Goal: Task Accomplishment & Management: Complete application form

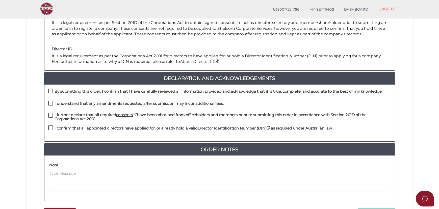
scroll to position [115, 0]
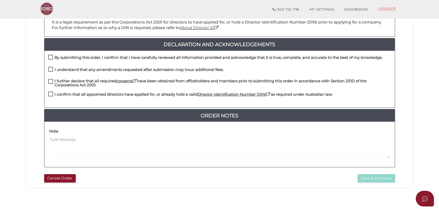
click at [139, 60] on label "By submitting this order, I confirm that I have carefully reviewed all informat…" at bounding box center [215, 59] width 334 height 6
checkbox input "true"
click at [139, 70] on h4 "I understand that any amendments requested after submission may incur additiona…" at bounding box center [139, 70] width 169 height 4
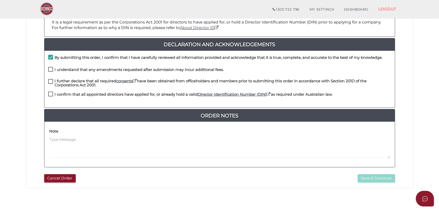
checkbox input "true"
click at [147, 84] on h4 "I further declare that all required consents have been obtained from officehold…" at bounding box center [223, 83] width 336 height 8
checkbox input "true"
click at [146, 92] on h4 "I confirm that all appointed directors have applied for, or already hold a vali…" at bounding box center [194, 94] width 278 height 4
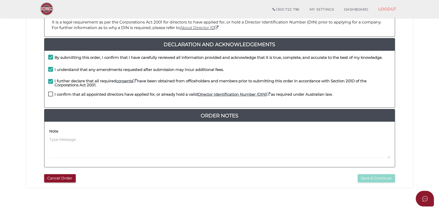
checkbox input "true"
click at [363, 178] on button "Save & Continue" at bounding box center [376, 178] width 37 height 8
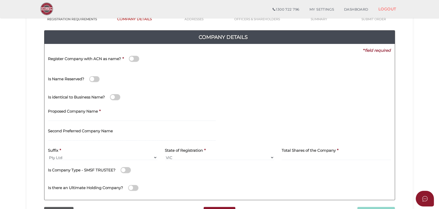
scroll to position [69, 0]
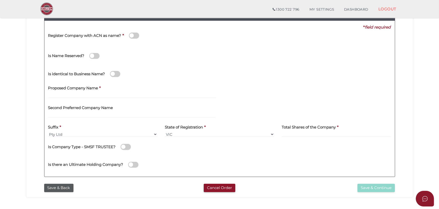
drag, startPoint x: 107, startPoint y: 44, endPoint x: 103, endPoint y: 49, distance: 6.1
click at [107, 44] on div "Register Company with ACN as name? *" at bounding box center [135, 38] width 183 height 16
click at [144, 48] on div "Is Name Reserved?" at bounding box center [135, 53] width 175 height 14
click at [105, 94] on input "text" at bounding box center [132, 95] width 168 height 6
type input "PS Nandha Pty Ltd"
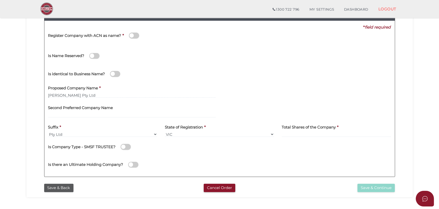
click at [300, 137] on div "Total Shares of the Company *" at bounding box center [336, 131] width 117 height 20
click at [300, 134] on input at bounding box center [336, 135] width 109 height 6
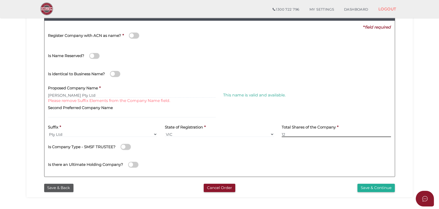
type input "12"
click at [149, 147] on div "Is Company Type - SMSF TRUSTEE?" at bounding box center [219, 146] width 343 height 10
drag, startPoint x: 86, startPoint y: 92, endPoint x: 69, endPoint y: 99, distance: 18.6
click at [69, 98] on div "Proposed Company Name * PS Nandha Pty Ltd Please remove Suffix Elements from th…" at bounding box center [132, 90] width 168 height 16
type input "PS Nandha"
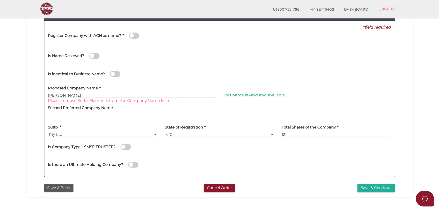
click at [210, 65] on div "Is identical to Business Name?" at bounding box center [219, 73] width 350 height 18
click at [163, 103] on div "Second Preferred Company Name" at bounding box center [132, 110] width 168 height 16
click at [155, 109] on div "Second Preferred Company Name" at bounding box center [132, 110] width 168 height 16
click at [386, 186] on button "Save & Continue" at bounding box center [375, 188] width 37 height 8
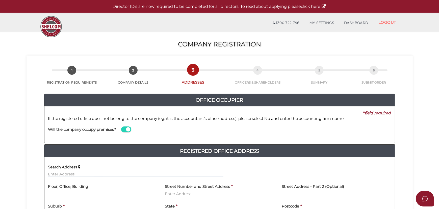
click at [432, 125] on section "Company Registration 11f0127a2537e28b8ddef8f9b4b680df 1 REGISTRATION REQUIREMEN…" at bounding box center [219, 198] width 439 height 335
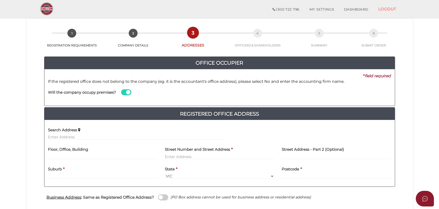
scroll to position [46, 0]
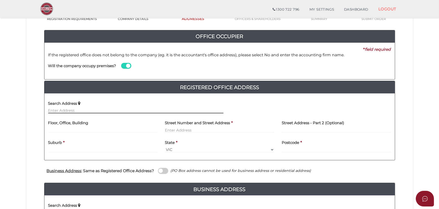
click at [130, 110] on input "text" at bounding box center [135, 111] width 175 height 6
click at [161, 107] on div "Search Address" at bounding box center [135, 105] width 175 height 16
click at [157, 110] on input "text" at bounding box center [135, 111] width 175 height 6
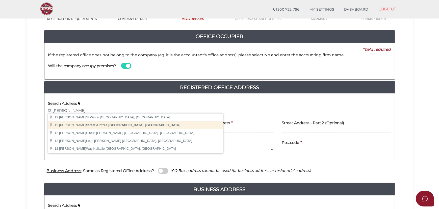
type input "12 Hackney Street, Aintree VIC, Australia"
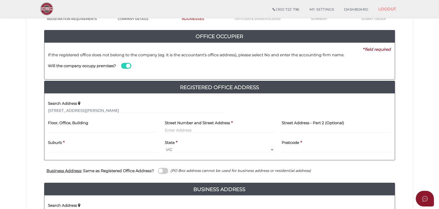
type input "[STREET_ADDRESS][PERSON_NAME]"
type input "Aintree"
select select "VIC"
type input "3336"
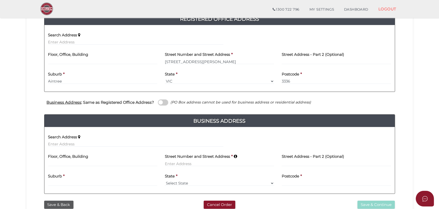
scroll to position [115, 0]
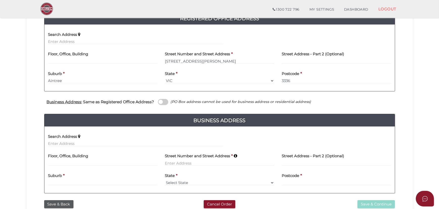
click at [162, 104] on div "Business Address : Same as Registered Office Address? (PO Box address cannot be…" at bounding box center [219, 103] width 358 height 10
click at [165, 99] on span at bounding box center [163, 102] width 10 height 6
click at [0, 0] on input "checkbox" at bounding box center [0, 0] width 0 height 0
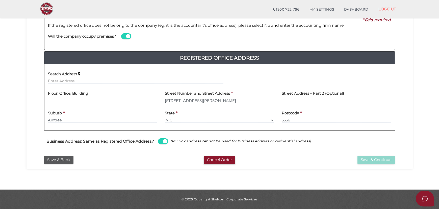
scroll to position [75, 0]
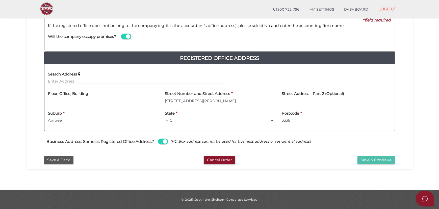
click at [370, 157] on button "Save & Continue" at bounding box center [375, 160] width 37 height 8
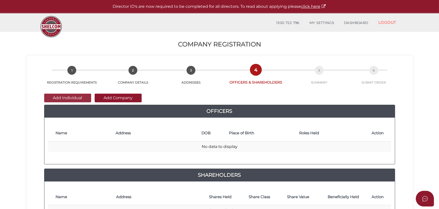
click at [74, 96] on button "Add Individual" at bounding box center [67, 98] width 47 height 9
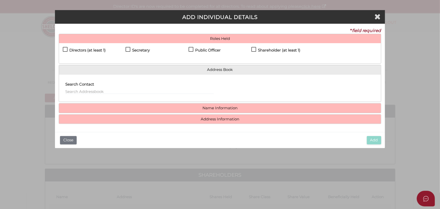
click at [88, 51] on h4 "Directors (at least 1)" at bounding box center [87, 50] width 36 height 4
checkbox input "true"
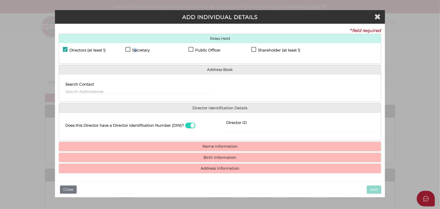
click at [136, 50] on h4 "Secretary" at bounding box center [141, 50] width 18 height 4
click at [204, 48] on h4 "Public Officer" at bounding box center [207, 50] width 25 height 4
checkbox input "true"
click at [259, 47] on div "Shareholder (at least 1)" at bounding box center [283, 51] width 63 height 9
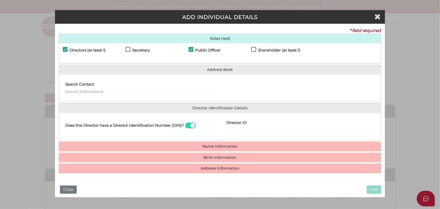
click at [268, 47] on div "Shareholder (at least 1)" at bounding box center [283, 51] width 63 height 9
click at [260, 50] on h4 "Shareholder (at least 1)" at bounding box center [279, 50] width 42 height 4
checkbox input "true"
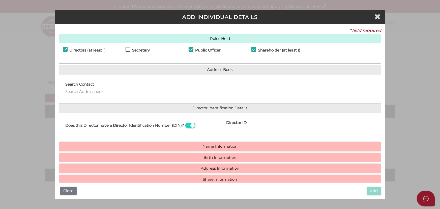
click at [135, 51] on h4 "Secretary" at bounding box center [141, 50] width 18 height 4
checkbox input "true"
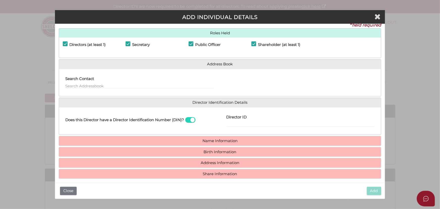
scroll to position [9, 0]
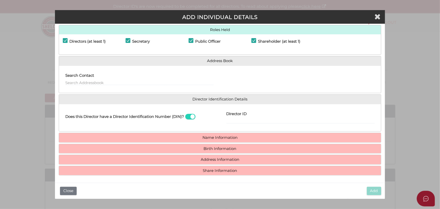
click at [131, 79] on div "Search Contact" at bounding box center [139, 78] width 148 height 16
click at [129, 82] on input "text" at bounding box center [139, 83] width 148 height 6
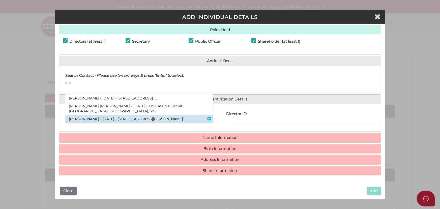
click at [135, 118] on li "Lakhwinder Singh - 09/12/1981 - 12 Hackney Street, Aintree, VIC, 3336" at bounding box center [139, 119] width 148 height 8
type input "Lakhwinder"
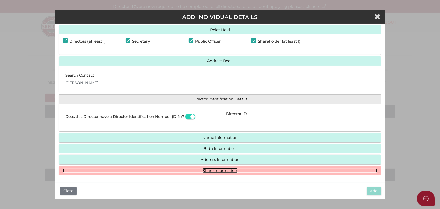
click at [230, 171] on link "Share Information" at bounding box center [220, 171] width 315 height 4
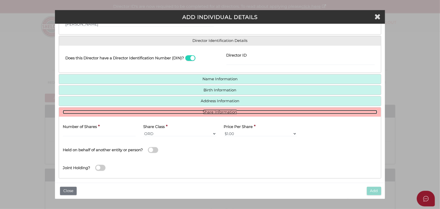
scroll to position [68, 0]
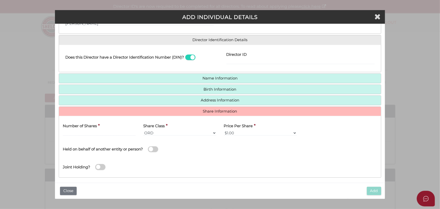
click at [100, 122] on div "Number of Shares *" at bounding box center [99, 128] width 73 height 16
click at [100, 128] on div "Number of Shares *" at bounding box center [99, 128] width 73 height 16
click at [101, 131] on input "text" at bounding box center [99, 133] width 73 height 6
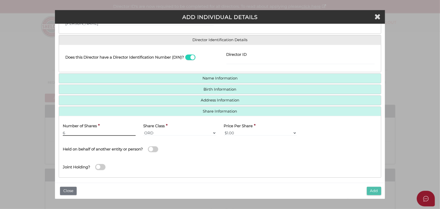
type input "6"
click at [371, 193] on button "Add" at bounding box center [374, 191] width 14 height 8
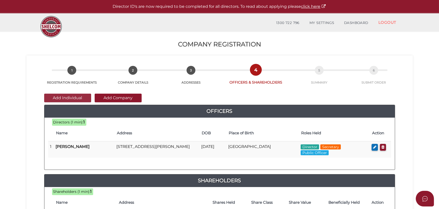
click at [73, 97] on button "Add Individual" at bounding box center [67, 98] width 47 height 9
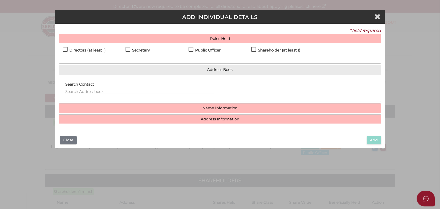
click at [96, 50] on h4 "Directors (at least 1)" at bounding box center [87, 50] width 36 height 4
checkbox input "true"
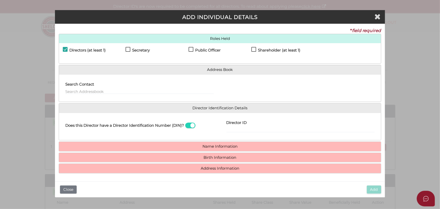
click at [264, 51] on h4 "Shareholder (at least 1)" at bounding box center [279, 50] width 42 height 4
checkbox input "true"
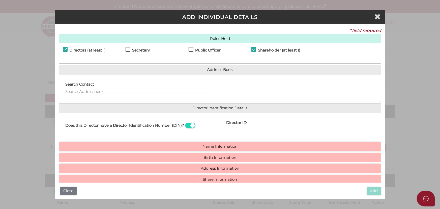
click at [141, 84] on div "Search Contact" at bounding box center [139, 87] width 148 height 16
drag, startPoint x: 141, startPoint y: 90, endPoint x: 142, endPoint y: 87, distance: 3.0
click at [142, 90] on input "text" at bounding box center [139, 92] width 148 height 6
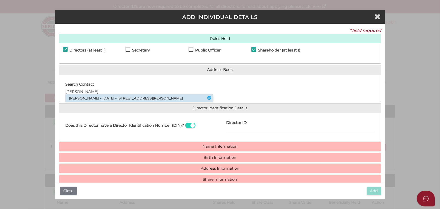
click at [137, 96] on li "Ranjeet Kaur - 26/02/1985 - 12 Hackney Street, Aintree, VIC, 3336" at bounding box center [139, 98] width 148 height 8
type input "Ranjeet"
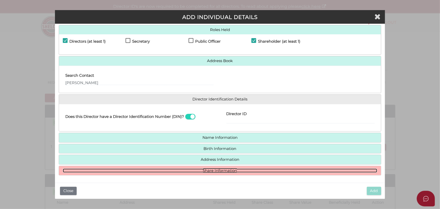
click at [228, 169] on link "Share Information" at bounding box center [220, 171] width 315 height 4
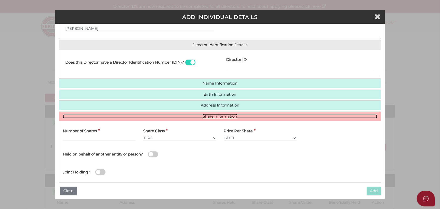
scroll to position [70, 0]
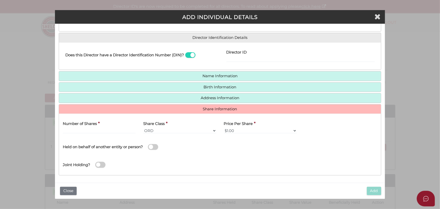
drag, startPoint x: 113, startPoint y: 133, endPoint x: 112, endPoint y: 129, distance: 3.9
click at [113, 132] on div "Number of Shares *" at bounding box center [99, 128] width 81 height 20
click at [112, 129] on input "text" at bounding box center [99, 131] width 73 height 6
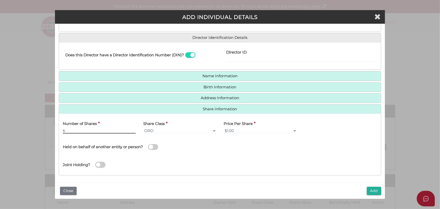
type input "6"
click at [215, 80] on h4 "Name Information" at bounding box center [220, 75] width 322 height 9
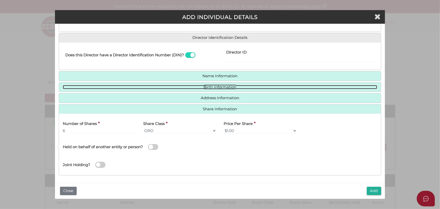
click at [215, 86] on link "Birth Information" at bounding box center [220, 87] width 315 height 4
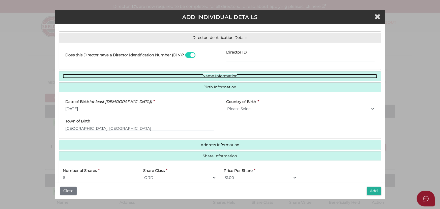
click at [219, 75] on link "Name Information" at bounding box center [220, 76] width 315 height 4
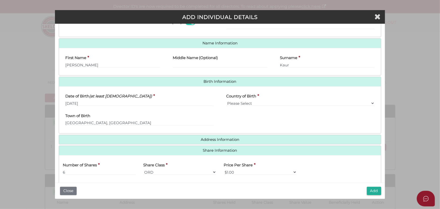
scroll to position [144, 0]
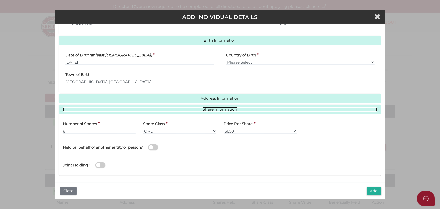
click at [220, 107] on link "Share Information" at bounding box center [220, 109] width 315 height 4
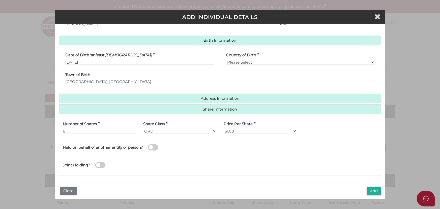
drag, startPoint x: 361, startPoint y: 177, endPoint x: 362, endPoint y: 183, distance: 6.1
click at [362, 183] on div "Pty Ltd ADD INDIVIDUAL DETAILS * field required Roles Held Directors (at least …" at bounding box center [220, 104] width 330 height 189
click at [371, 192] on button "Add" at bounding box center [374, 191] width 14 height 8
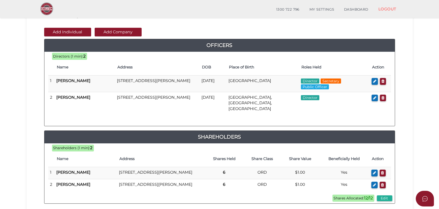
scroll to position [45, 0]
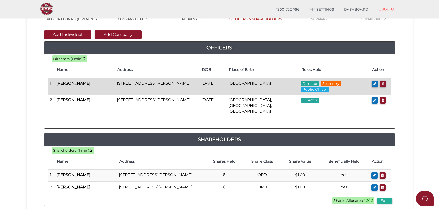
drag, startPoint x: 334, startPoint y: 85, endPoint x: 347, endPoint y: 84, distance: 12.4
click at [334, 85] on span "Secretary" at bounding box center [331, 83] width 20 height 5
click at [376, 83] on icon "button" at bounding box center [374, 84] width 3 height 4
checkbox input "true"
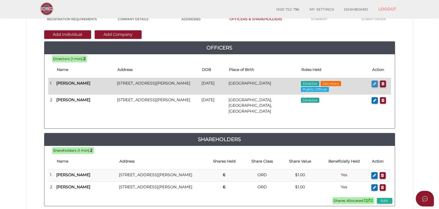
checkbox input "true"
type input "0"
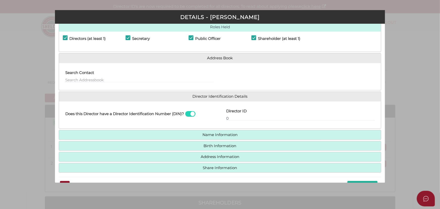
scroll to position [23, 0]
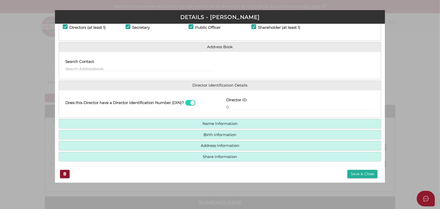
click at [227, 136] on h4 "Birth Information" at bounding box center [220, 134] width 322 height 9
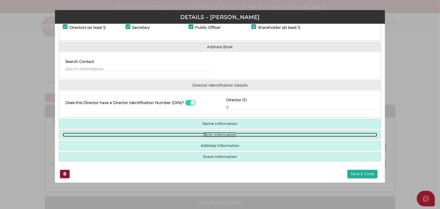
click at [227, 135] on link "Birth Information" at bounding box center [220, 135] width 315 height 4
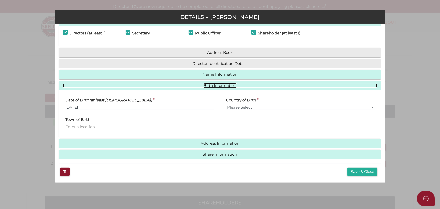
scroll to position [17, 0]
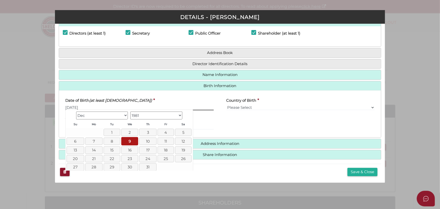
drag, startPoint x: 102, startPoint y: 106, endPoint x: -41, endPoint y: 106, distance: 143.6
click at [0, 106] on html "Shelcom is loading Processing Payment...Please Wait... Director ID's are now re…" at bounding box center [220, 104] width 440 height 209
type input "[DATE]"
click at [217, 118] on div "Town of Birth" at bounding box center [139, 124] width 161 height 20
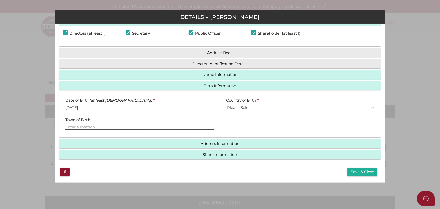
click at [99, 126] on input "text" at bounding box center [139, 127] width 148 height 6
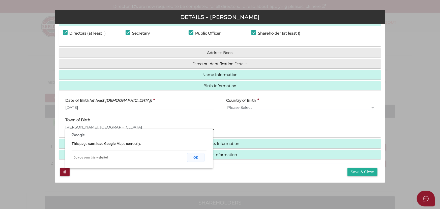
type input "Shian Pari, Firozpur"
click at [201, 159] on button "OK" at bounding box center [195, 157] width 17 height 9
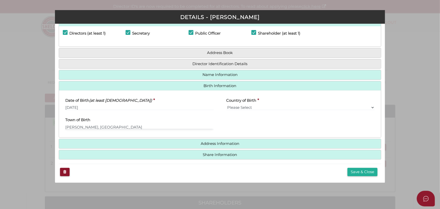
click at [269, 124] on div "State of Birth Please Select VIC ACT NSW NT QLD TAS WA SA" at bounding box center [300, 124] width 161 height 20
click at [361, 169] on button "Save & Close" at bounding box center [363, 172] width 30 height 8
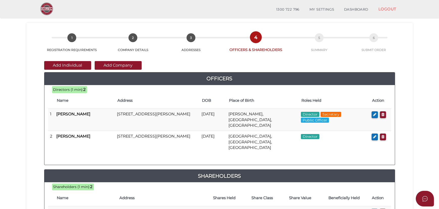
scroll to position [23, 0]
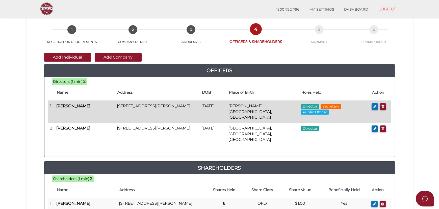
click at [257, 102] on td "[PERSON_NAME], [GEOGRAPHIC_DATA], [GEOGRAPHIC_DATA]" at bounding box center [262, 112] width 72 height 22
copy tr "[PERSON_NAME], [GEOGRAPHIC_DATA], [GEOGRAPHIC_DATA]"
click at [286, 111] on td "[PERSON_NAME], [GEOGRAPHIC_DATA], [GEOGRAPHIC_DATA]" at bounding box center [262, 112] width 72 height 22
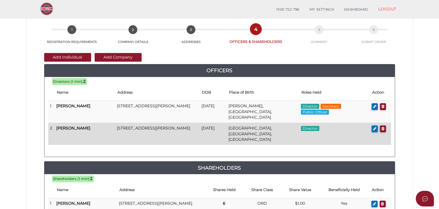
click at [391, 123] on td at bounding box center [380, 134] width 21 height 22
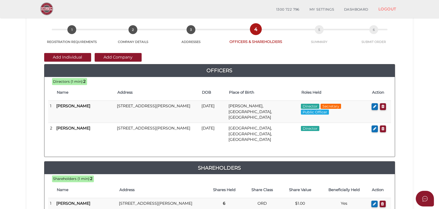
click at [404, 117] on div "Add Individual Add Company Officers 12 4e7d93a05fff40a0571e712298092c98 11f0127…" at bounding box center [219, 141] width 379 height 195
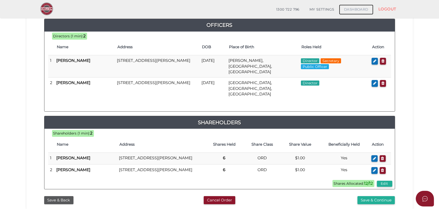
scroll to position [137, 0]
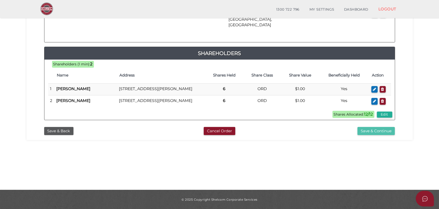
click at [375, 127] on button "Save & Continue" at bounding box center [375, 131] width 37 height 8
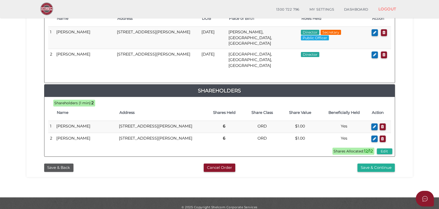
scroll to position [270, 0]
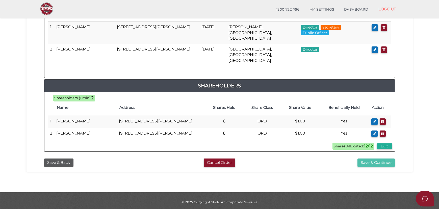
click at [363, 160] on button "Save & Continue" at bounding box center [375, 163] width 37 height 8
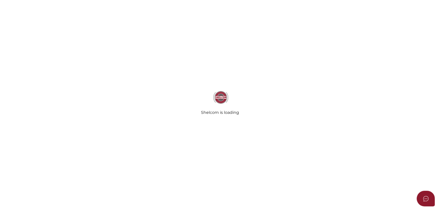
radio input "true"
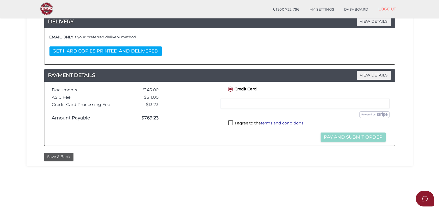
scroll to position [137, 0]
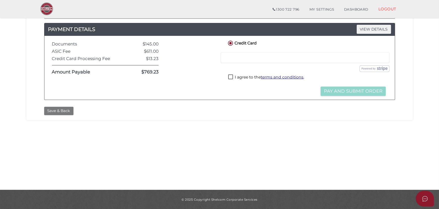
click at [62, 107] on button "Save & Back" at bounding box center [58, 111] width 29 height 8
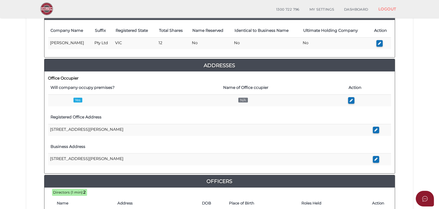
scroll to position [92, 0]
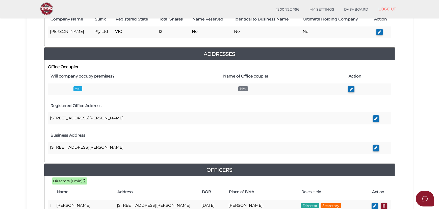
drag, startPoint x: 430, startPoint y: 136, endPoint x: 429, endPoint y: 139, distance: 3.3
click at [430, 136] on section "Company Registration 11f0127a2537e28b8ddef8f9b4b680df 1 REGISTRATION REQUIREMEN…" at bounding box center [219, 146] width 439 height 449
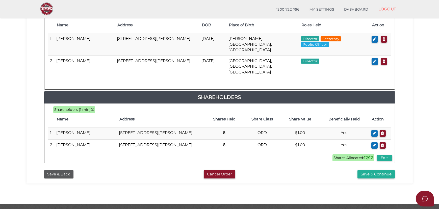
scroll to position [270, 0]
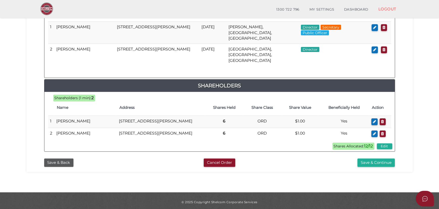
click at [388, 161] on button "Save & Continue" at bounding box center [375, 163] width 37 height 8
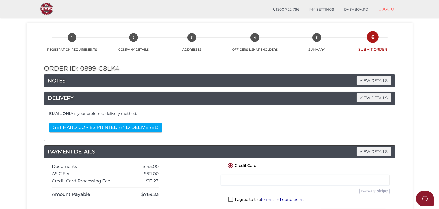
scroll to position [23, 0]
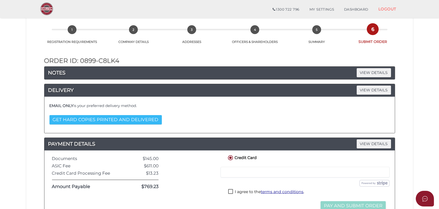
click at [103, 117] on button "GET HARD COPIES PRINTED AND DELIVERED" at bounding box center [105, 119] width 112 height 9
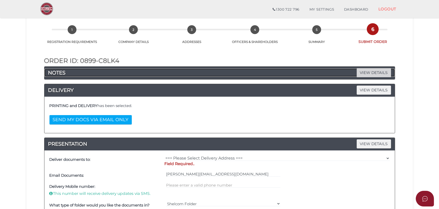
click at [385, 70] on span "VIEW DETAILS" at bounding box center [374, 72] width 34 height 9
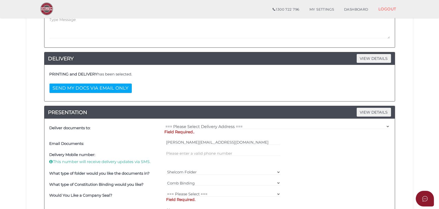
scroll to position [263, 0]
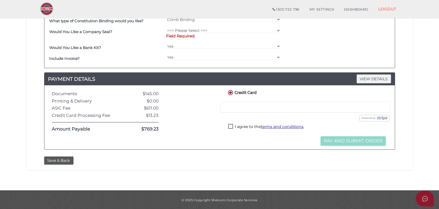
click at [250, 126] on label "I agree to the terms and conditions ." at bounding box center [266, 127] width 76 height 6
checkbox input "true"
click at [282, 96] on div "Credit Card" at bounding box center [268, 93] width 91 height 8
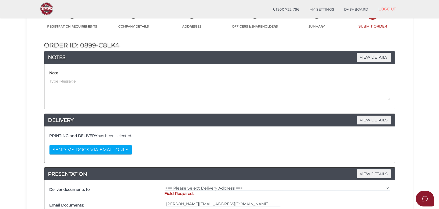
scroll to position [34, 0]
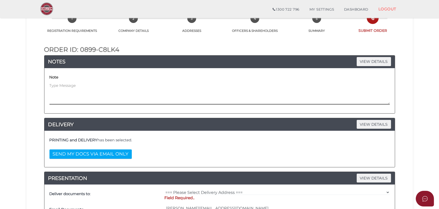
click at [277, 88] on textarea at bounding box center [219, 94] width 340 height 22
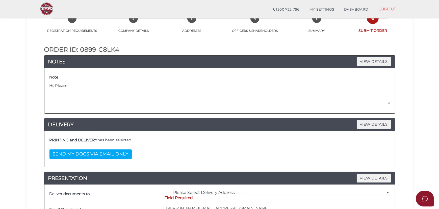
click at [417, 107] on section "Company Registration 11f0127a2537e28b8ddef8f9b4b680df 1 REGISTRATION REQUIREMEN…" at bounding box center [219, 200] width 439 height 440
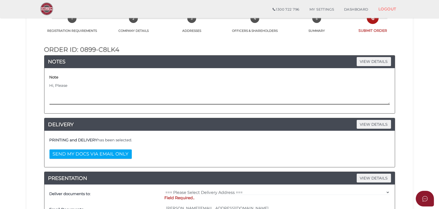
click at [254, 91] on textarea "Hi, Please" at bounding box center [219, 94] width 340 height 22
click at [143, 92] on textarea "Hi, Could you please have the hard copy of the files delivered to the address b…" at bounding box center [219, 94] width 340 height 22
click at [233, 88] on textarea "Hi, Could you please have the hard copy of the files delivered to the address b…" at bounding box center [219, 94] width 340 height 22
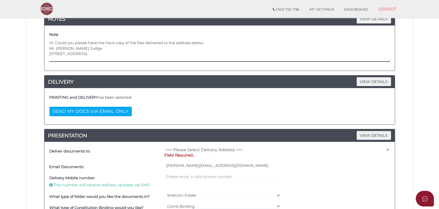
scroll to position [80, 0]
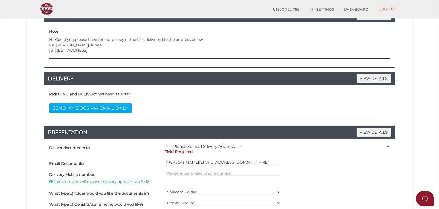
type textarea "Hi, Could you please have the hard copy of the files delivered to the address b…"
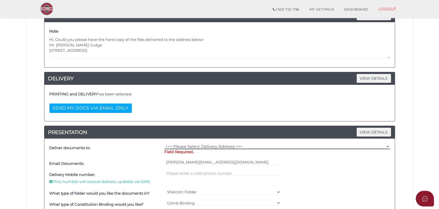
click at [202, 144] on select "=== Please Select Delivery Address === (User Address - [PERSON_NAME][GEOGRAPHIC…" at bounding box center [277, 147] width 225 height 6
select select "Other"
click at [165, 144] on select "=== Please Select Delivery Address === (User Address - [PERSON_NAME][GEOGRAPHIC…" at bounding box center [277, 147] width 225 height 6
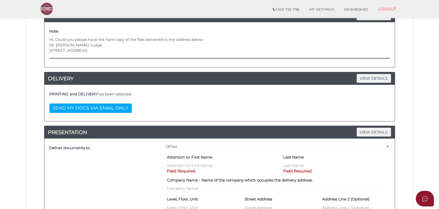
click at [63, 43] on textarea "Hi, Could you please have the hard copy of the files delivered to the address b…" at bounding box center [219, 48] width 340 height 22
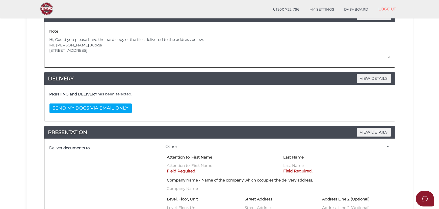
click at [201, 158] on h4 "Attention to: First Name" at bounding box center [189, 157] width 45 height 4
click at [195, 164] on input "text" at bounding box center [219, 166] width 104 height 6
paste input "[PERSON_NAME]"
type input "[PERSON_NAME]"
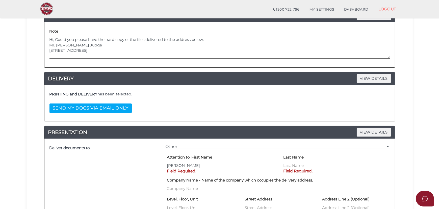
click at [86, 40] on textarea "Hi, Could you please have the hard copy of the files delivered to the address b…" at bounding box center [219, 48] width 340 height 22
click at [86, 43] on textarea "Hi, Could you please have the hard copy of the files delivered to the address b…" at bounding box center [219, 48] width 340 height 22
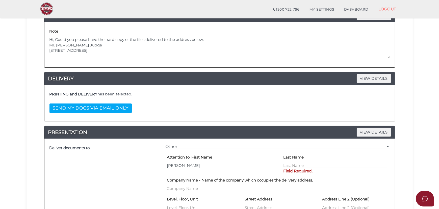
click at [298, 163] on input "text" at bounding box center [335, 166] width 104 height 6
paste input "Judge"
type input "Judge"
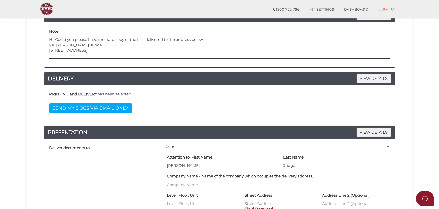
drag, startPoint x: 90, startPoint y: 50, endPoint x: -9, endPoint y: 59, distance: 99.1
click at [0, 59] on html "Shelcom is loading Processing Payment...Please Wait... Director ID's are now re…" at bounding box center [219, 24] width 439 height 209
click at [89, 48] on textarea "Hi, Could you please have the hard copy of the files delivered to the address b…" at bounding box center [219, 48] width 340 height 22
type textarea "Hi, Could you please have the hard copy of the files delivered to the address b…"
click at [88, 50] on textarea "Hi, Could you please have the hard copy of the files delivered to the address b…" at bounding box center [219, 48] width 340 height 22
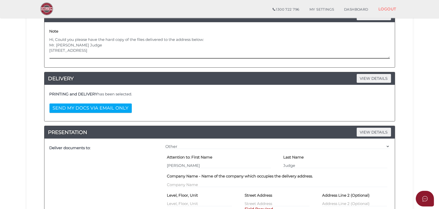
drag, startPoint x: 90, startPoint y: 50, endPoint x: 15, endPoint y: 60, distance: 75.4
click at [15, 60] on section "Company Registration 11f0127a2537e28b8ddef8f9b4b680df 1 REGISTRATION REQUIREMEN…" at bounding box center [219, 194] width 439 height 520
click at [82, 49] on textarea "Hi, Could you please have the hard copy of the files delivered to the address b…" at bounding box center [219, 48] width 340 height 22
drag, startPoint x: 89, startPoint y: 50, endPoint x: 49, endPoint y: 50, distance: 40.6
click at [49, 50] on div "Note Hi, Could you please have the hard copy of the files delivered to the addr…" at bounding box center [219, 45] width 343 height 38
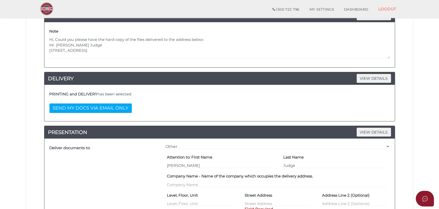
click at [250, 194] on h4 "Street Address" at bounding box center [259, 195] width 28 height 4
click at [253, 199] on label "Street Address" at bounding box center [259, 195] width 28 height 9
click at [253, 201] on input "text" at bounding box center [277, 204] width 65 height 6
paste input "[STREET_ADDRESS]"
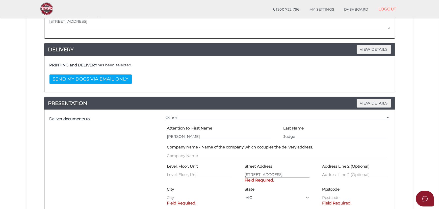
scroll to position [103, 0]
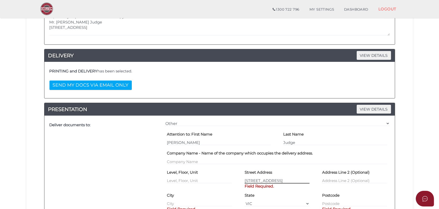
type input "[STREET_ADDRESS]"
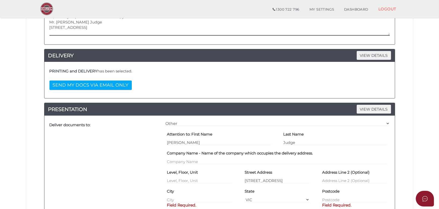
drag, startPoint x: 53, startPoint y: 32, endPoint x: 71, endPoint y: 33, distance: 18.0
click at [71, 33] on textarea "Hi, Could you please have the hard copy of the files delivered to the address b…" at bounding box center [219, 25] width 340 height 22
drag, startPoint x: 73, startPoint y: 33, endPoint x: 27, endPoint y: 33, distance: 45.9
click at [27, 33] on div "11f0127a2537e28b8ddef8f9b4b680df 1 REGISTRATION REQUIREMENTS 2 COMPANY DETAILS …" at bounding box center [220, 171] width 386 height 472
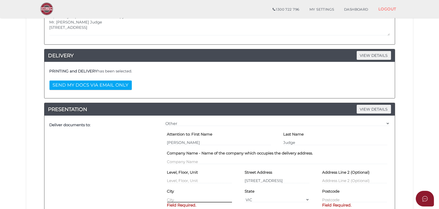
click at [200, 197] on input "text" at bounding box center [199, 200] width 65 height 6
paste input "[GEOGRAPHIC_DATA]"
type input "[GEOGRAPHIC_DATA]"
click at [331, 198] on input "text" at bounding box center [354, 200] width 65 height 6
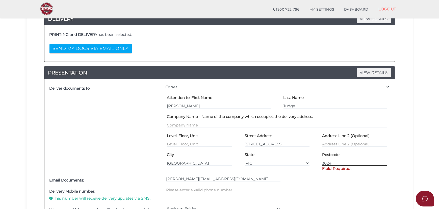
scroll to position [194, 0]
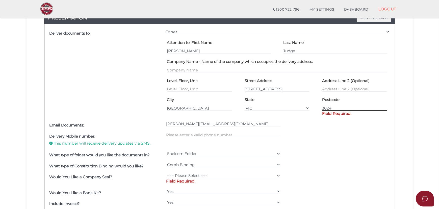
type input "3024"
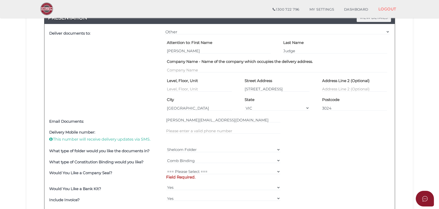
click at [210, 127] on div "Deliver documents to: === Please Select Delivery Address === (User Address - Su…" at bounding box center [219, 116] width 350 height 185
click at [210, 134] on div at bounding box center [223, 136] width 117 height 19
click at [215, 133] on input "text" at bounding box center [223, 131] width 114 height 6
type input "0470430650"
click at [318, 134] on div "Delivery Mobile number: This number will receive delivery updates via SMS. [PHO…" at bounding box center [219, 136] width 343 height 19
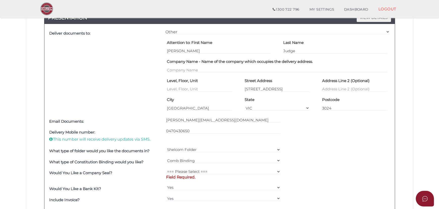
click at [384, 131] on div "Delivery Mobile number: This number will receive delivery updates via SMS. [PHO…" at bounding box center [219, 136] width 343 height 19
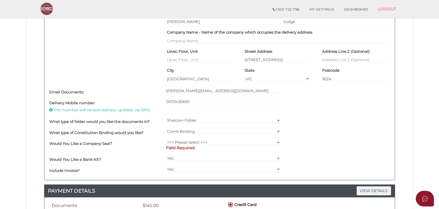
scroll to position [309, 0]
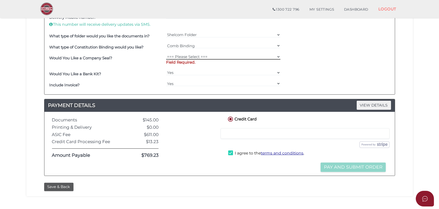
click at [235, 55] on select "=== Please Select === Fold Seal $50 No Seal" at bounding box center [223, 57] width 114 height 6
select select "0"
click at [166, 54] on select "=== Please Select === Fold Seal $50 No Seal" at bounding box center [223, 57] width 114 height 6
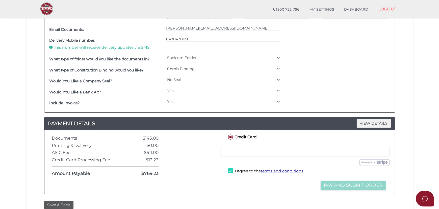
click at [330, 69] on div "What type of Constitution Binding would you like? === Please Select === Comb Bi…" at bounding box center [219, 70] width 343 height 11
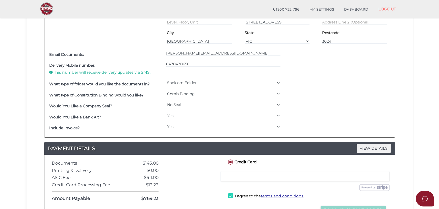
scroll to position [262, 0]
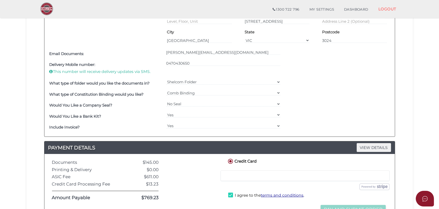
click at [276, 171] on div at bounding box center [305, 175] width 169 height 11
click at [277, 172] on div at bounding box center [305, 175] width 169 height 11
drag, startPoint x: 389, startPoint y: 160, endPoint x: 395, endPoint y: 164, distance: 7.5
click at [389, 161] on div "Credit Card" at bounding box center [307, 162] width 168 height 8
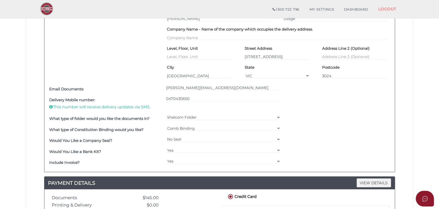
scroll to position [331, 0]
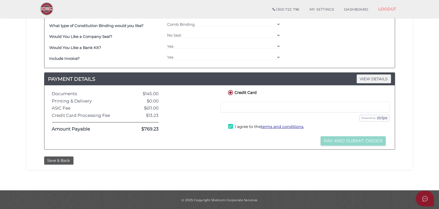
drag, startPoint x: 282, startPoint y: 103, endPoint x: 188, endPoint y: 104, distance: 94.7
click at [188, 104] on div "Documents $145.00 Printing & Delivery $0.00 ASIC Fee $611.00 Credit Card Proces…" at bounding box center [219, 117] width 343 height 57
click at [215, 159] on div "Save & Back" at bounding box center [219, 161] width 358 height 8
click at [231, 125] on label "I agree to the terms and conditions ." at bounding box center [266, 127] width 76 height 6
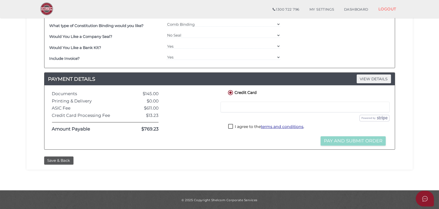
click at [231, 125] on label "I agree to the terms and conditions ." at bounding box center [266, 127] width 76 height 6
checkbox input "true"
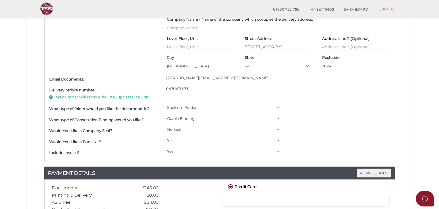
scroll to position [262, 0]
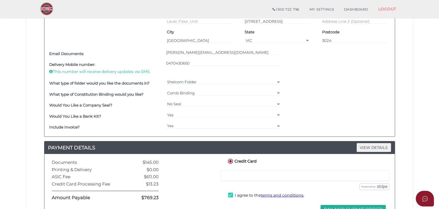
click at [342, 94] on div "What type of Constitution Binding would you like? === Please Select === Comb Bi…" at bounding box center [219, 94] width 343 height 11
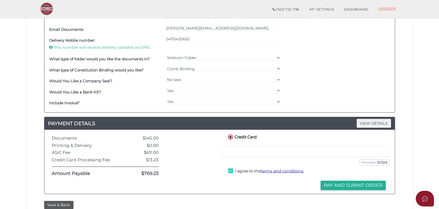
scroll to position [321, 0]
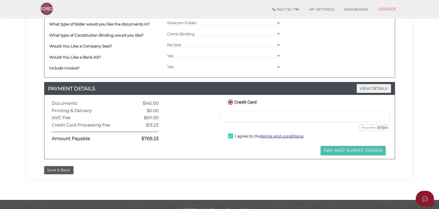
click at [353, 146] on button "Pay and Submit Order" at bounding box center [353, 150] width 65 height 9
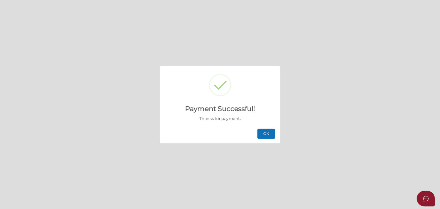
click at [262, 134] on button "OK" at bounding box center [267, 134] width 18 height 10
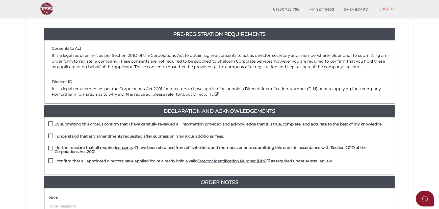
scroll to position [69, 0]
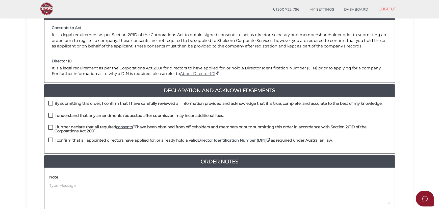
drag, startPoint x: 134, startPoint y: 103, endPoint x: 134, endPoint y: 112, distance: 8.1
click at [134, 103] on h4 "By submitting this order, I confirm that I have carefully reviewed all informat…" at bounding box center [219, 103] width 328 height 4
checkbox input "true"
click at [135, 115] on h4 "I understand that any amendments requested after submission may incur additiona…" at bounding box center [139, 116] width 169 height 4
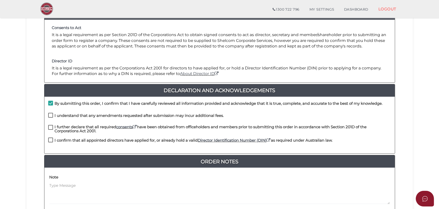
checkbox input "true"
click at [160, 127] on h4 "I further declare that all required consents have been obtained from officehold…" at bounding box center [223, 129] width 336 height 8
checkbox input "true"
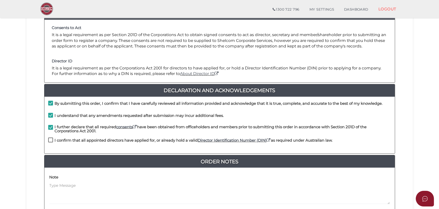
click at [157, 139] on h4 "I confirm that all appointed directors have applied for, or already hold a vali…" at bounding box center [194, 140] width 278 height 4
checkbox input "true"
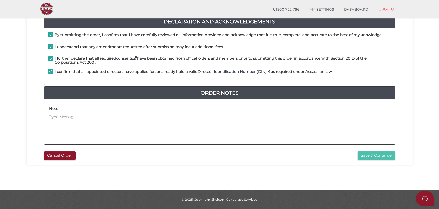
click at [389, 153] on button "Save & Continue" at bounding box center [376, 155] width 37 height 8
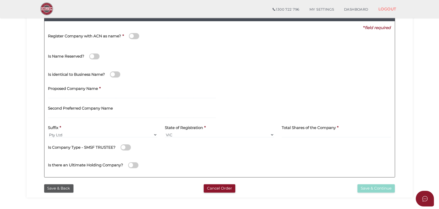
scroll to position [69, 0]
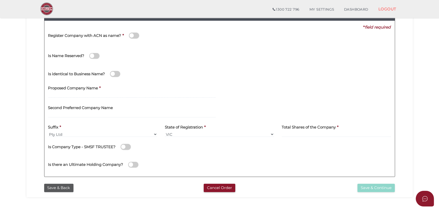
drag, startPoint x: 100, startPoint y: 91, endPoint x: 98, endPoint y: 94, distance: 4.2
click at [100, 92] on div "Proposed Company Name *" at bounding box center [132, 90] width 168 height 16
click at [98, 94] on input "text" at bounding box center [132, 95] width 168 height 6
click at [133, 96] on input "text" at bounding box center [132, 95] width 168 height 6
click at [158, 93] on input "text" at bounding box center [132, 95] width 168 height 6
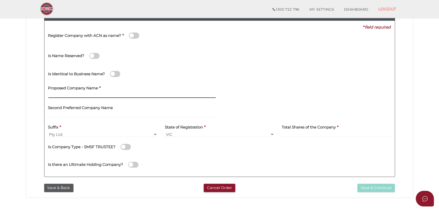
click at [149, 96] on input "text" at bounding box center [132, 95] width 168 height 6
type input "HGAR Enterprises"
drag, startPoint x: 324, startPoint y: 141, endPoint x: 324, endPoint y: 138, distance: 3.3
click at [324, 141] on div "Is Company Type - SMSF TRUSTEE?" at bounding box center [219, 146] width 343 height 10
click at [324, 138] on div "Total Shares of the Company *" at bounding box center [336, 131] width 117 height 20
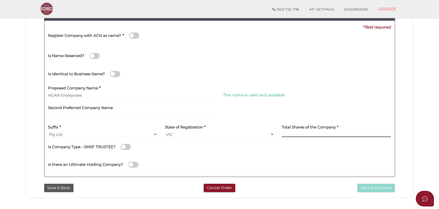
click at [326, 136] on input at bounding box center [336, 135] width 109 height 6
type input "12"
click at [346, 83] on div "This name is valid and available." at bounding box center [307, 85] width 168 height 6
click at [344, 62] on div "Is Name Reserved?" at bounding box center [219, 55] width 350 height 18
click at [254, 110] on div at bounding box center [307, 112] width 175 height 20
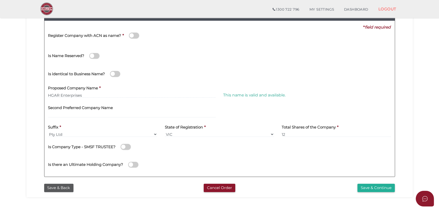
click at [276, 94] on span "This name is valid and available." at bounding box center [254, 95] width 62 height 5
click at [284, 110] on div at bounding box center [307, 112] width 175 height 20
click at [302, 161] on div "Is there an Ultimate Holding Company?" at bounding box center [219, 164] width 350 height 18
click at [323, 156] on div "Is there an Ultimate Holding Company?" at bounding box center [219, 164] width 350 height 18
click at [368, 187] on button "Save & Continue" at bounding box center [375, 188] width 37 height 8
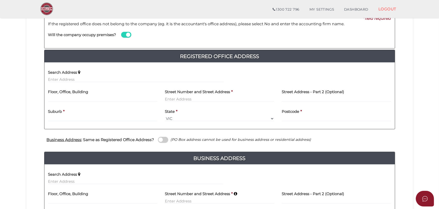
scroll to position [92, 0]
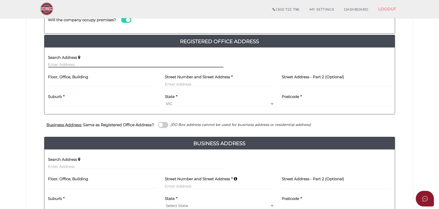
click at [177, 63] on input "text" at bounding box center [135, 65] width 175 height 6
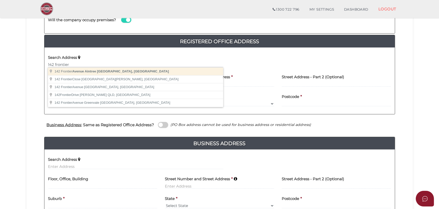
type input "[STREET_ADDRESS]"
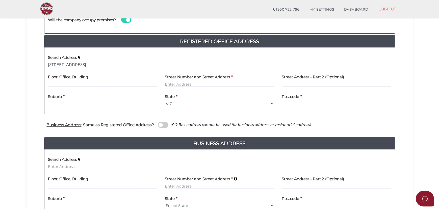
type input "[STREET_ADDRESS]"
type input "Aintree"
select select "VIC"
type input "3336"
click at [158, 123] on span at bounding box center [163, 125] width 10 height 6
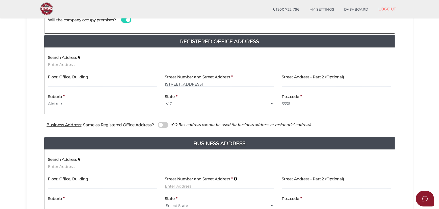
click at [0, 0] on input "checkbox" at bounding box center [0, 0] width 0 height 0
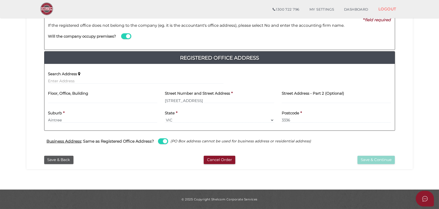
scroll to position [75, 0]
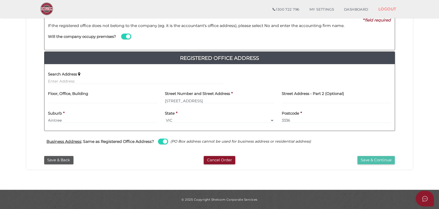
click at [371, 161] on button "Save & Continue" at bounding box center [375, 160] width 37 height 8
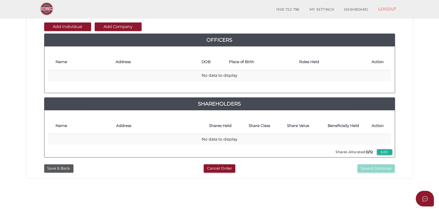
scroll to position [46, 0]
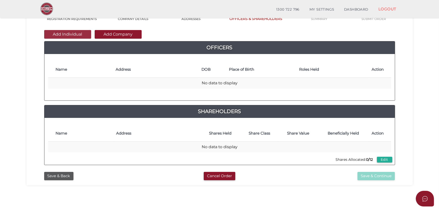
click at [62, 37] on button "Add Individual" at bounding box center [67, 34] width 47 height 9
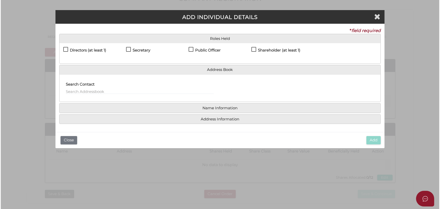
scroll to position [0, 0]
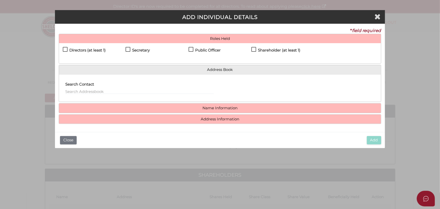
click at [103, 49] on h4 "Directors (at least 1)" at bounding box center [87, 50] width 36 height 4
checkbox input "true"
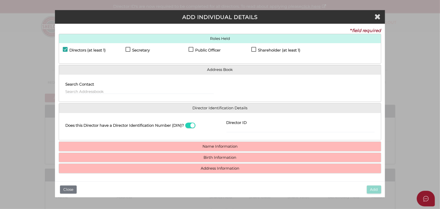
drag, startPoint x: 139, startPoint y: 50, endPoint x: 217, endPoint y: 51, distance: 78.0
click at [139, 50] on h4 "Secretary" at bounding box center [141, 50] width 18 height 4
checkbox input "true"
click at [221, 51] on h4 "Public Officer" at bounding box center [207, 50] width 25 height 4
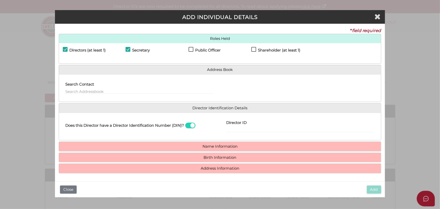
checkbox input "true"
click at [302, 47] on div "Shareholder (at least 1)" at bounding box center [283, 51] width 63 height 9
click at [293, 51] on h4 "Shareholder (at least 1)" at bounding box center [279, 50] width 42 height 4
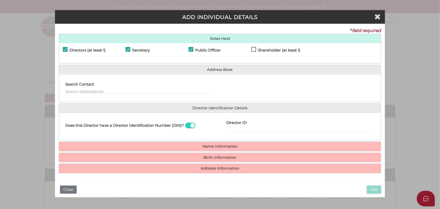
checkbox input "true"
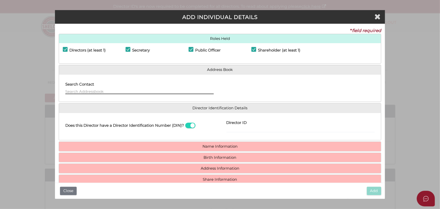
click at [163, 89] on input "text" at bounding box center [139, 92] width 148 height 6
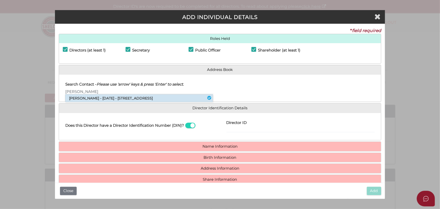
click at [173, 98] on li "Surjit Singh - 25/10/1985 - 142 Frontier Avenue, Aintree, VIC, 3336" at bounding box center [139, 98] width 148 height 8
type input "Surjit"
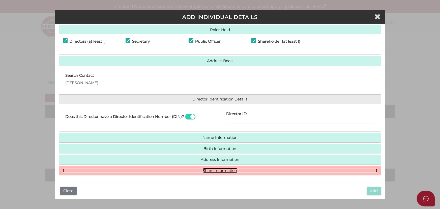
click at [234, 171] on link "Share Information" at bounding box center [220, 171] width 315 height 4
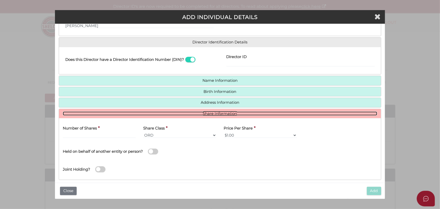
scroll to position [69, 0]
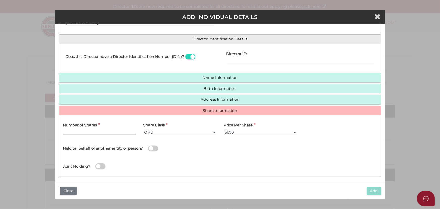
click at [127, 129] on input "text" at bounding box center [99, 132] width 73 height 6
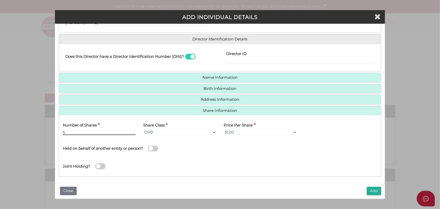
type input "6"
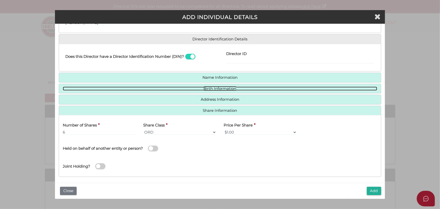
click at [225, 88] on link "Birth Information" at bounding box center [220, 89] width 315 height 4
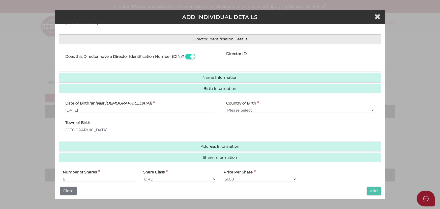
click at [371, 192] on button "Add" at bounding box center [374, 191] width 14 height 8
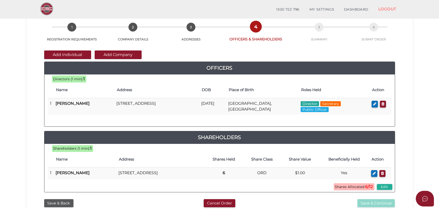
scroll to position [23, 0]
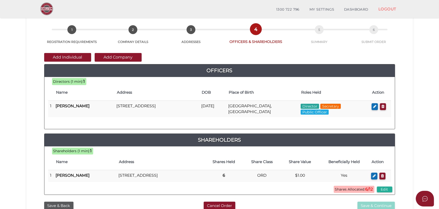
click at [79, 56] on button "Add Individual" at bounding box center [67, 57] width 47 height 9
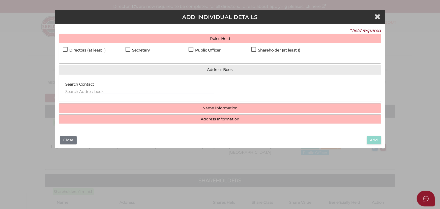
click at [95, 52] on h4 "Directors (at least 1)" at bounding box center [87, 50] width 36 height 4
checkbox input "true"
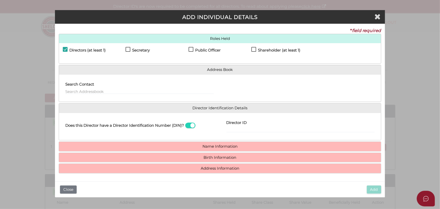
click at [252, 51] on label "Shareholder (at least 1)" at bounding box center [276, 51] width 49 height 6
checkbox input "true"
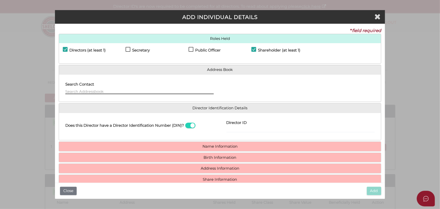
click at [117, 93] on input "text" at bounding box center [139, 92] width 148 height 6
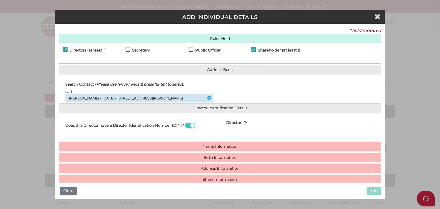
click at [115, 98] on li "[PERSON_NAME] - [DATE] - [STREET_ADDRESS][PERSON_NAME]" at bounding box center [139, 98] width 148 height 8
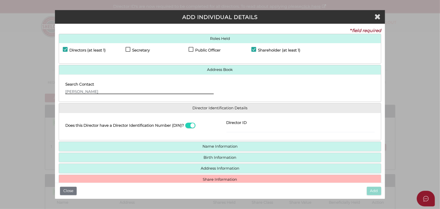
click at [118, 92] on input "[PERSON_NAME]" at bounding box center [139, 92] width 148 height 6
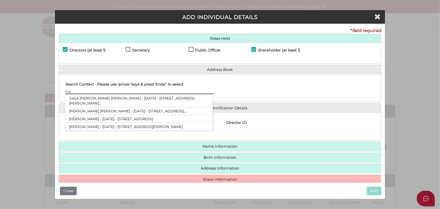
type input "Sar"
click at [265, 91] on div at bounding box center [300, 89] width 161 height 20
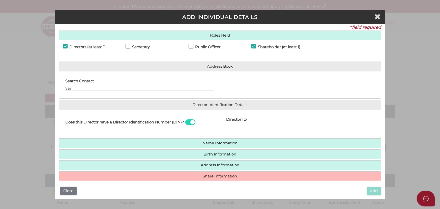
scroll to position [9, 0]
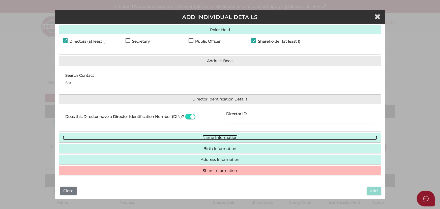
click at [208, 136] on link "Name Information" at bounding box center [220, 138] width 315 height 4
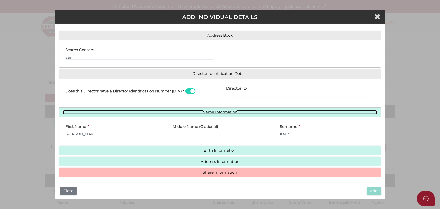
scroll to position [36, 0]
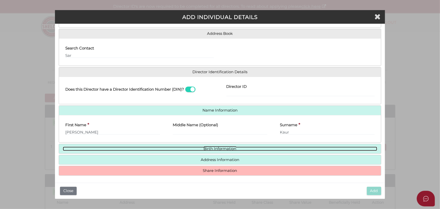
click at [109, 147] on link "Birth Information" at bounding box center [220, 149] width 315 height 4
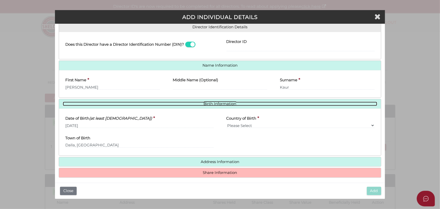
scroll to position [83, 0]
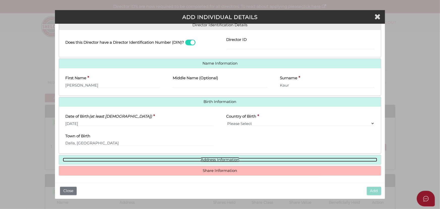
click at [207, 159] on link "Address Information" at bounding box center [220, 160] width 315 height 4
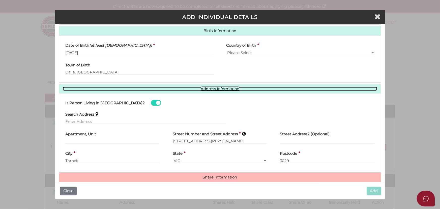
scroll to position [158, 0]
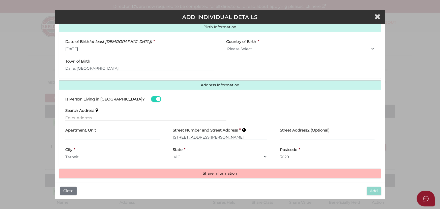
click at [157, 116] on input "text" at bounding box center [145, 118] width 161 height 6
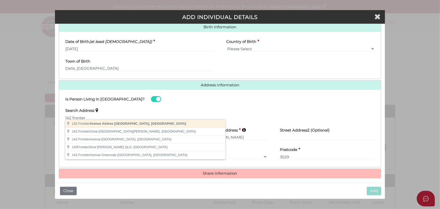
type input "142 Frontier Avenue, Aintree VIC, Australia"
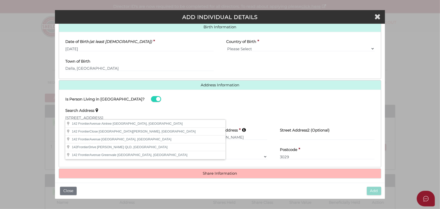
type input "142 Frontier Avenue"
type input "Aintree"
select select "VIC"
type input "3336"
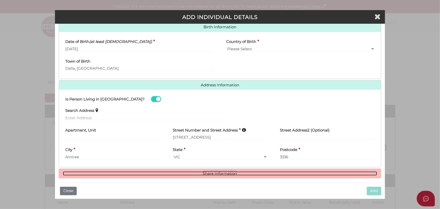
click at [213, 171] on link "Share Information" at bounding box center [220, 173] width 315 height 4
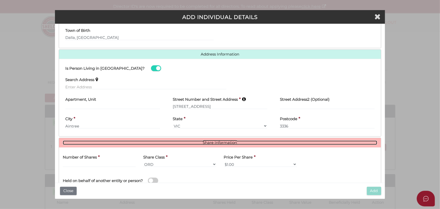
scroll to position [221, 0]
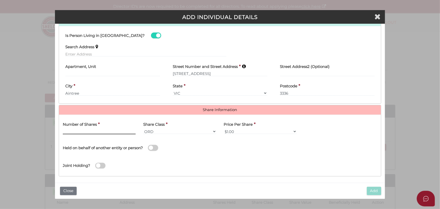
click at [114, 132] on input "text" at bounding box center [99, 132] width 73 height 6
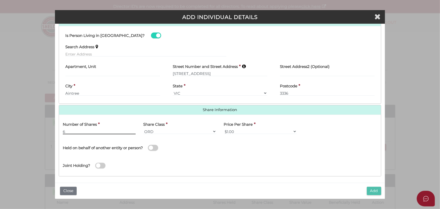
type input "6"
click at [378, 189] on button "Add" at bounding box center [374, 191] width 14 height 8
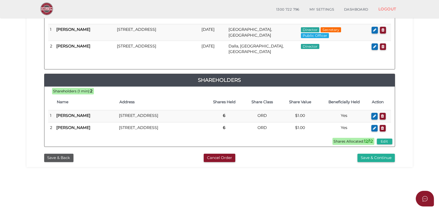
scroll to position [68, 0]
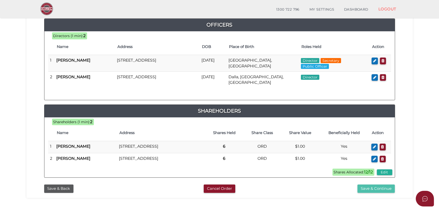
click at [376, 193] on button "Save & Continue" at bounding box center [375, 189] width 37 height 8
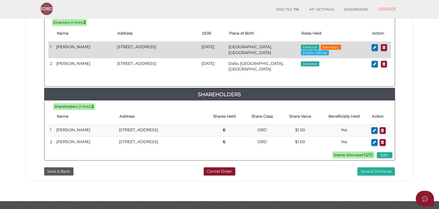
scroll to position [252, 0]
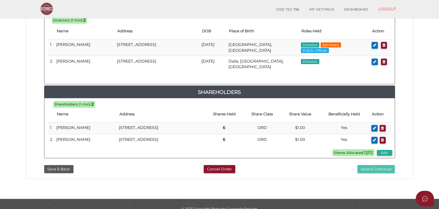
click at [384, 173] on button "Save & Continue" at bounding box center [375, 169] width 37 height 8
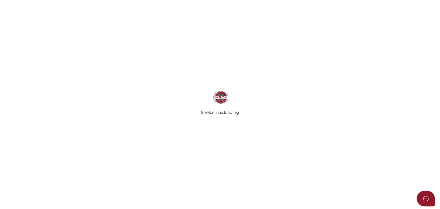
radio input "true"
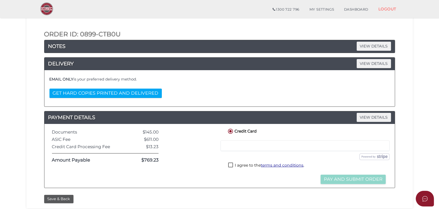
scroll to position [69, 0]
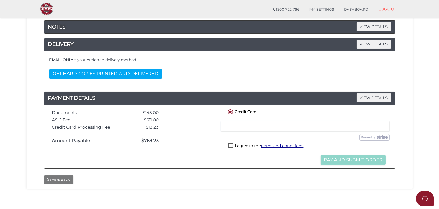
click at [61, 178] on button "Save & Back" at bounding box center [58, 179] width 29 height 8
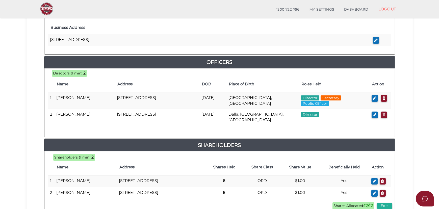
scroll to position [270, 0]
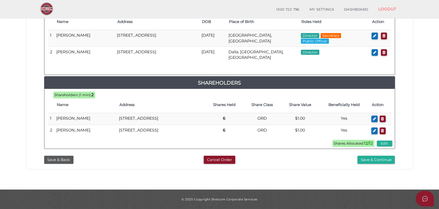
click at [380, 154] on div "Save & Back Cancel Order Save & Continue" at bounding box center [219, 158] width 379 height 11
click at [374, 163] on button "Save & Continue" at bounding box center [375, 160] width 37 height 8
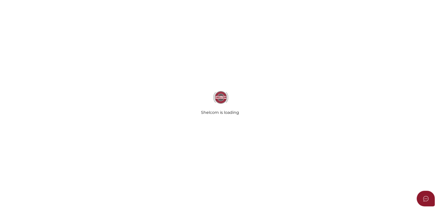
radio input "true"
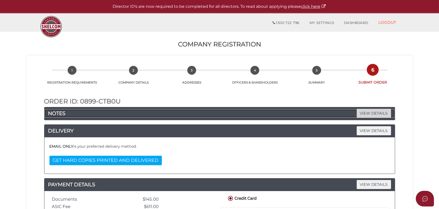
click at [363, 110] on span "VIEW DETAILS" at bounding box center [374, 113] width 34 height 9
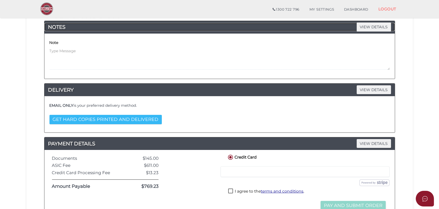
scroll to position [69, 0]
click at [130, 117] on button "GET HARD COPIES PRINTED AND DELIVERED" at bounding box center [105, 119] width 112 height 9
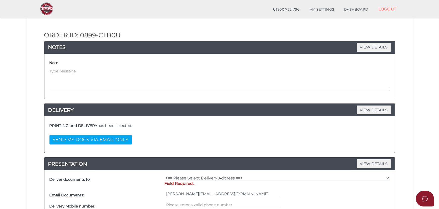
scroll to position [0, 0]
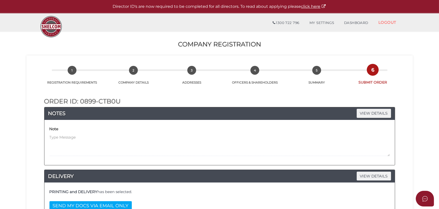
click at [111, 131] on div "Note" at bounding box center [219, 140] width 340 height 31
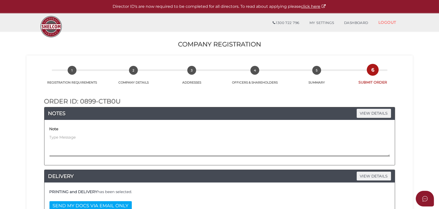
drag, startPoint x: 106, startPoint y: 137, endPoint x: 103, endPoint y: 138, distance: 3.3
click at [106, 137] on textarea at bounding box center [219, 146] width 340 height 22
click at [53, 141] on textarea "Hi, could you please have the hard copy of the files delivered to the address b…" at bounding box center [219, 146] width 340 height 22
click at [103, 140] on textarea "Hi, could you please have the hard copy of the files delivered to the address b…" at bounding box center [219, 146] width 340 height 22
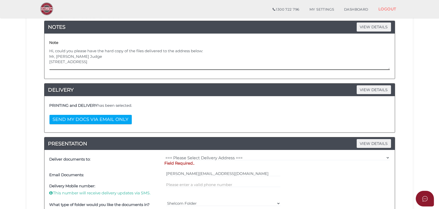
scroll to position [69, 0]
type textarea "Hi, could you please have the hard copy of the files delivered to the address b…"
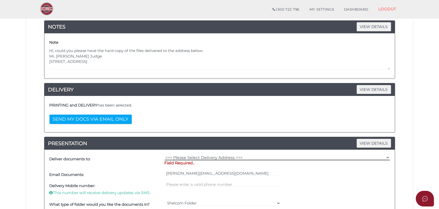
click at [206, 156] on select "=== Please Select Delivery Address === (User Address - [PERSON_NAME][GEOGRAPHIC…" at bounding box center [277, 158] width 225 height 6
select select "Other"
click at [165, 155] on select "=== Please Select Delivery Address === (User Address - [PERSON_NAME][GEOGRAPHIC…" at bounding box center [277, 158] width 225 height 6
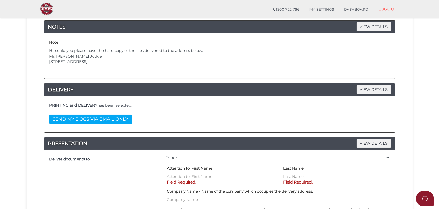
click at [204, 176] on input "text" at bounding box center [219, 177] width 104 height 6
type input "[PERSON_NAME]"
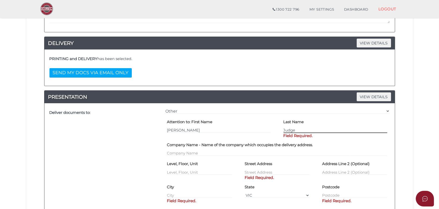
scroll to position [138, 0]
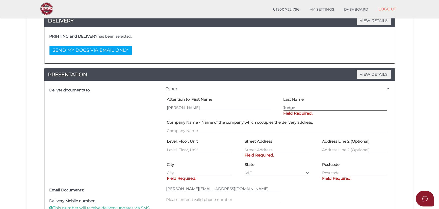
type input "Judge"
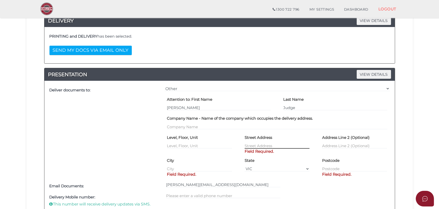
click at [275, 146] on input "text" at bounding box center [277, 146] width 65 height 6
type input "[STREET_ADDRESS]"
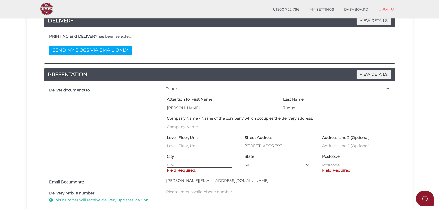
click at [205, 165] on input "text" at bounding box center [199, 165] width 65 height 6
type input "[GEOGRAPHIC_DATA]"
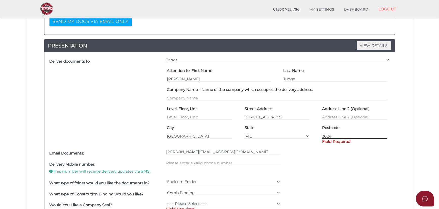
scroll to position [206, 0]
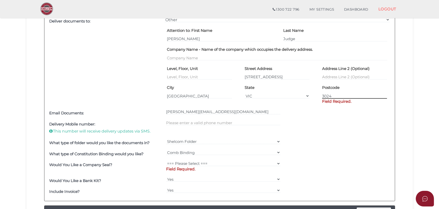
type input "3024"
click at [212, 119] on div at bounding box center [223, 128] width 117 height 19
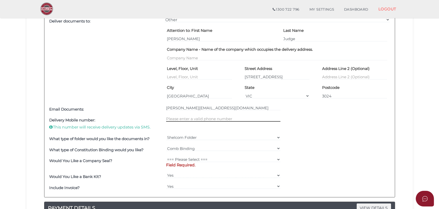
click at [213, 120] on input "text" at bounding box center [223, 119] width 114 height 6
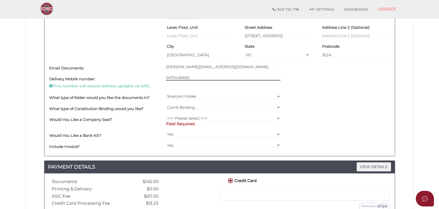
scroll to position [252, 0]
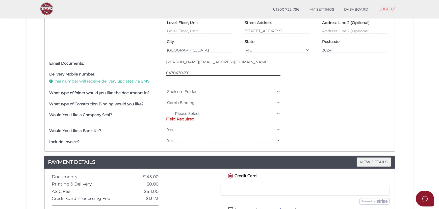
type input "0470430650"
click at [317, 93] on div "What type of folder would you like the documents in? Shelcom Folder === Please …" at bounding box center [219, 93] width 343 height 11
click at [204, 113] on select "=== Please Select === Fold Seal $50 No Seal" at bounding box center [223, 114] width 114 height 6
select select "0"
click at [166, 111] on select "=== Please Select === Fold Seal $50 No Seal" at bounding box center [223, 114] width 114 height 6
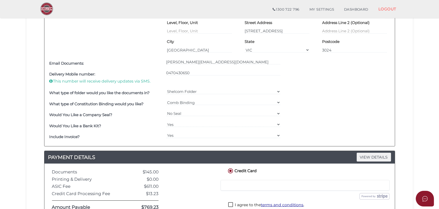
click at [353, 124] on div "Would You Like a Bank Kit? Yes No" at bounding box center [219, 125] width 343 height 11
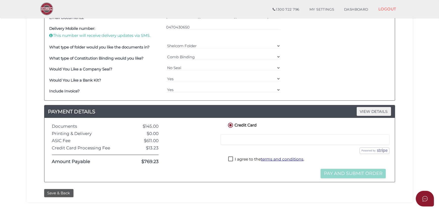
click at [240, 157] on label "I agree to the terms and conditions ." at bounding box center [266, 160] width 76 height 6
checkbox input "true"
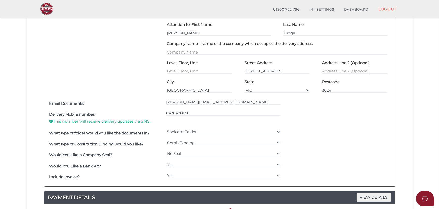
scroll to position [252, 0]
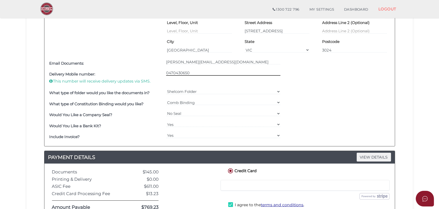
click at [176, 72] on input "0470430650" at bounding box center [223, 73] width 114 height 6
click at [364, 76] on div "Delivery Mobile number: This number will receive delivery updates via SMS. [PHO…" at bounding box center [219, 78] width 343 height 19
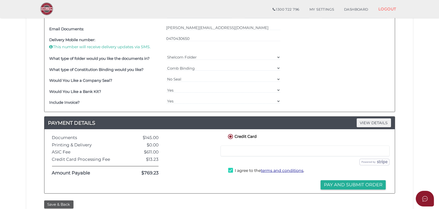
scroll to position [321, 0]
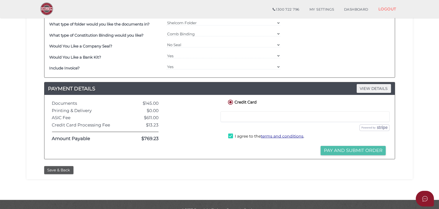
click at [356, 151] on button "Pay and Submit Order" at bounding box center [353, 150] width 65 height 9
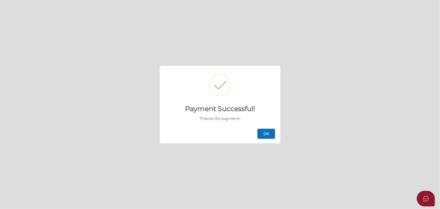
click at [268, 125] on div "OK" at bounding box center [220, 133] width 121 height 19
click at [266, 134] on button "OK" at bounding box center [267, 134] width 18 height 10
